Goal: Task Accomplishment & Management: Manage account settings

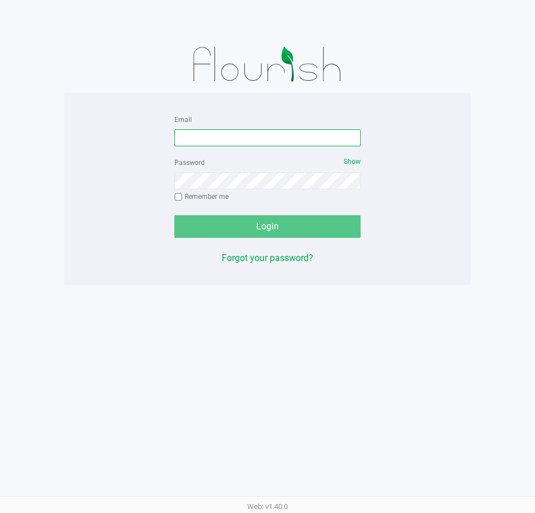
click at [284, 135] on input "Email" at bounding box center [267, 137] width 186 height 17
type input "[EMAIL_ADDRESS][DOMAIN_NAME]"
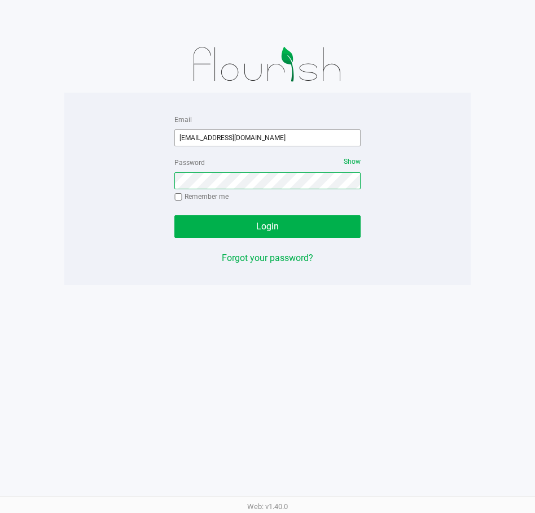
click at [174, 215] on button "Login" at bounding box center [267, 226] width 186 height 23
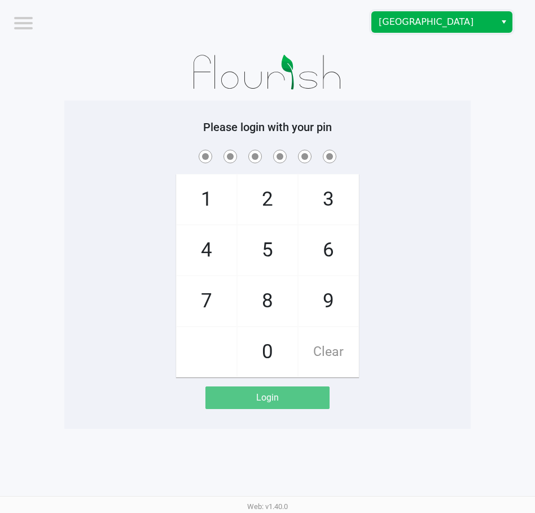
click at [384, 23] on span "[GEOGRAPHIC_DATA]" at bounding box center [434, 22] width 110 height 14
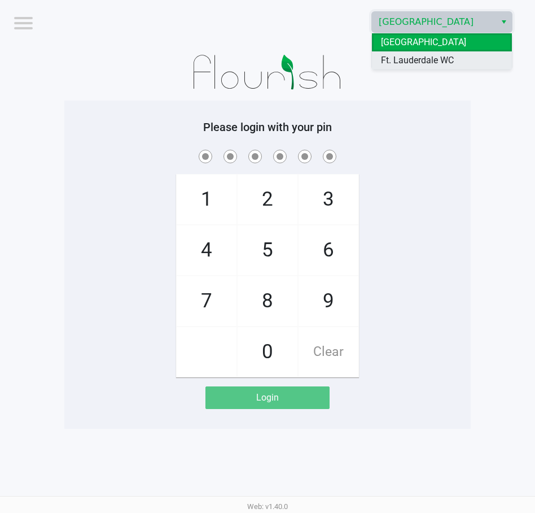
click at [385, 63] on span "Ft. Lauderdale WC" at bounding box center [417, 61] width 73 height 14
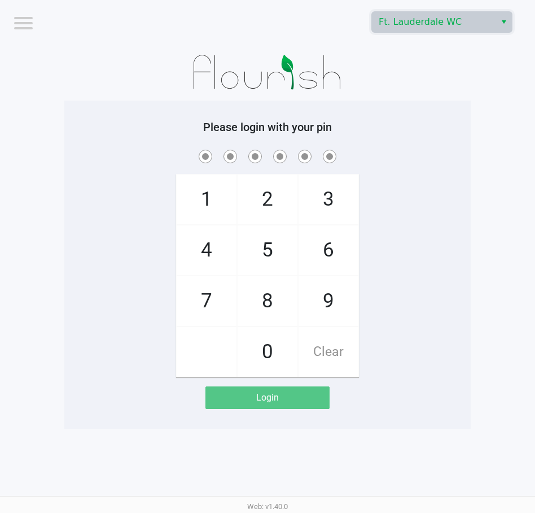
click at [385, 133] on h5 "Please login with your pin" at bounding box center [268, 127] width 390 height 14
checkbox input "true"
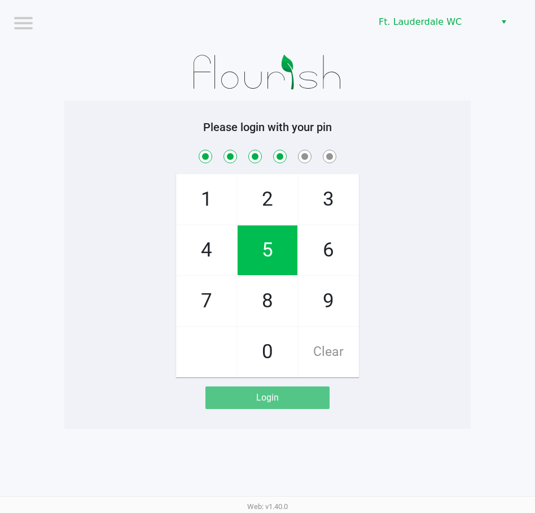
checkbox input "true"
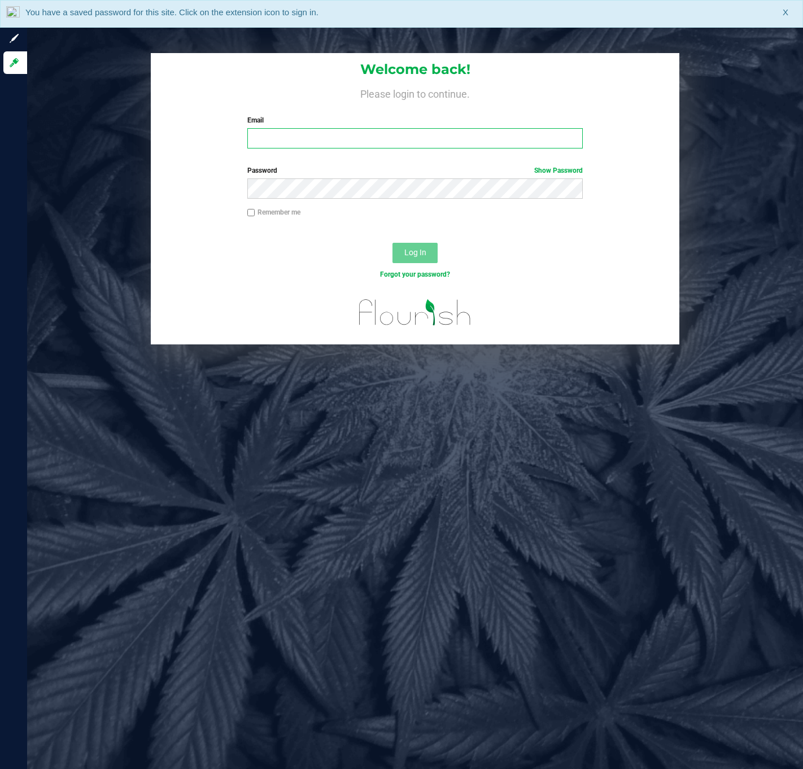
click at [376, 129] on input "Email" at bounding box center [414, 138] width 335 height 20
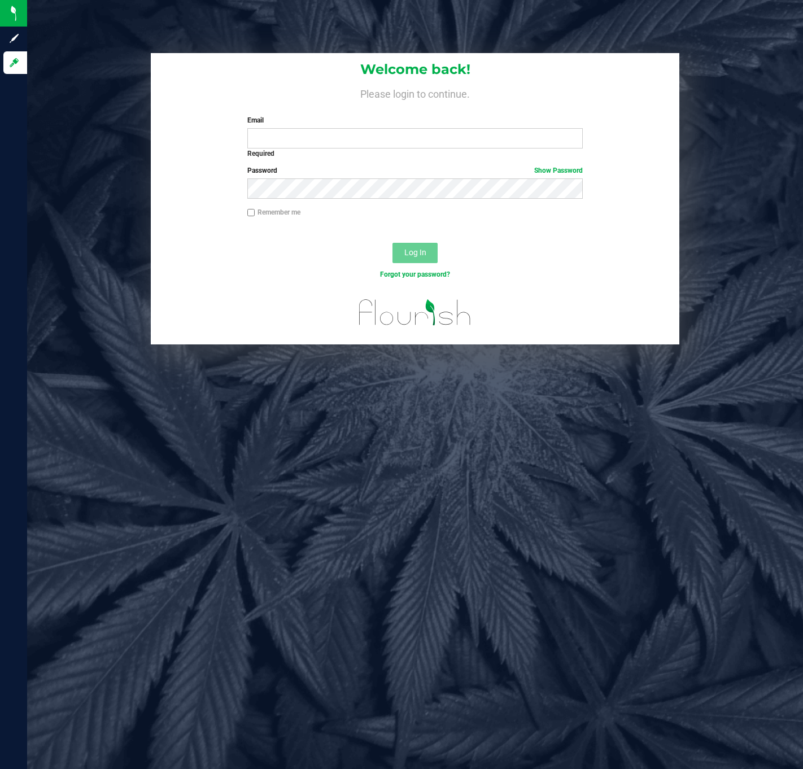
click at [287, 117] on label "Email" at bounding box center [414, 120] width 335 height 10
click at [287, 128] on input "Email" at bounding box center [414, 138] width 335 height 20
click at [288, 136] on input "Email" at bounding box center [414, 138] width 335 height 20
click at [288, 133] on input "Email" at bounding box center [414, 138] width 335 height 20
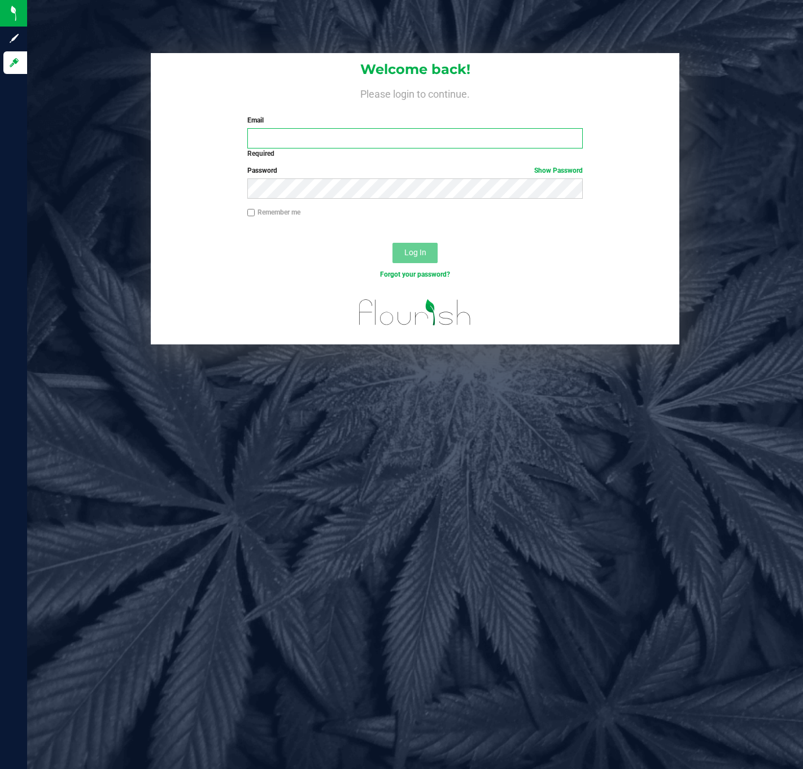
click at [294, 132] on input "Email" at bounding box center [414, 138] width 335 height 20
type input "ssandburg@liveparallel.com"
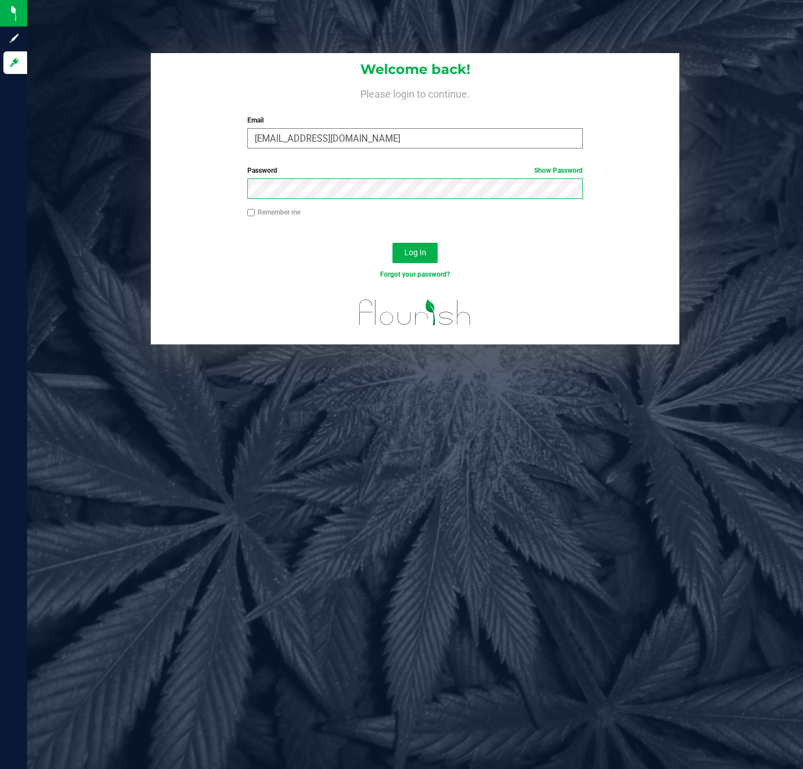
click at [392, 243] on button "Log In" at bounding box center [414, 253] width 45 height 20
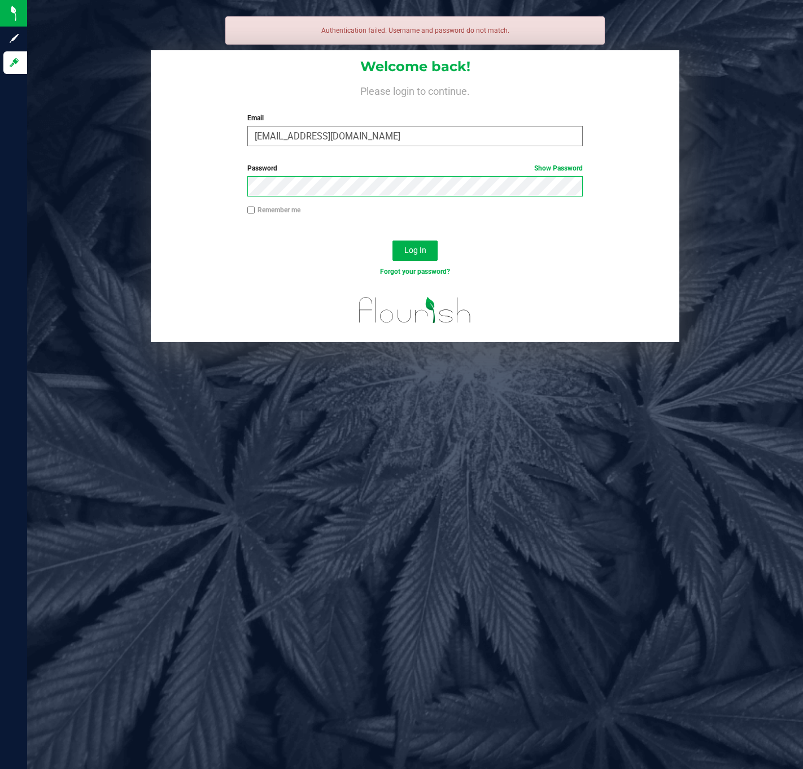
click at [392, 241] on button "Log In" at bounding box center [414, 251] width 45 height 20
